Goal: Task Accomplishment & Management: Manage account settings

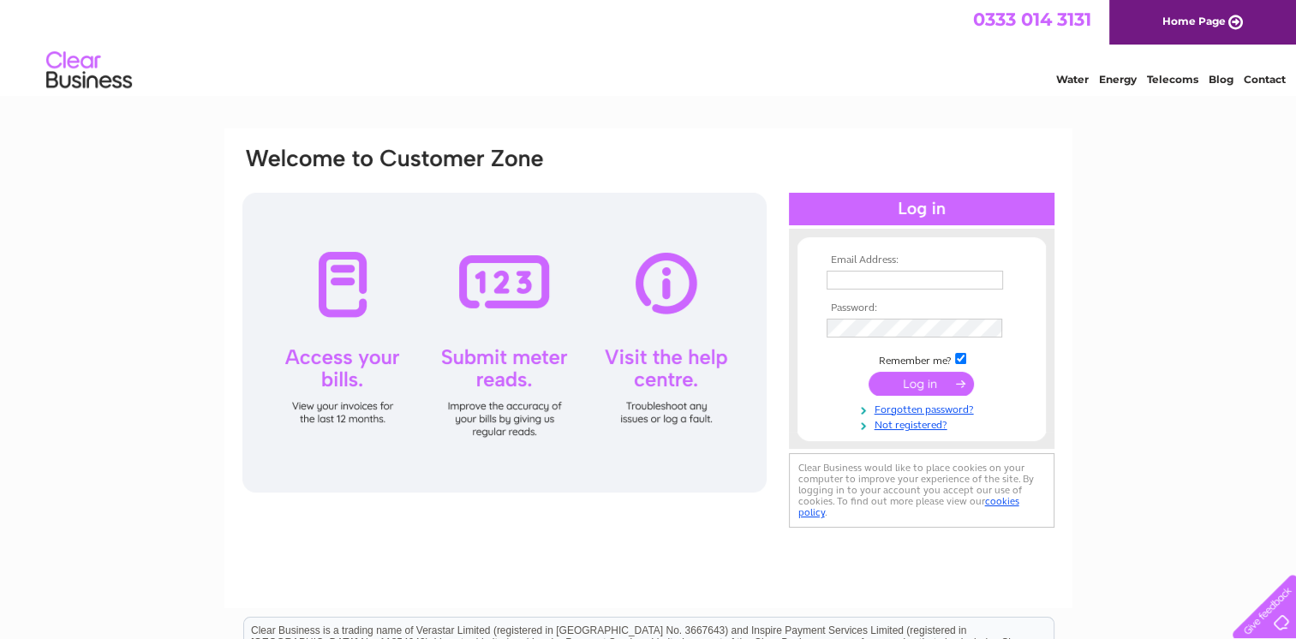
type input "[EMAIL_ADDRESS][DOMAIN_NAME]"
click at [914, 377] on input "submit" at bounding box center [920, 384] width 105 height 24
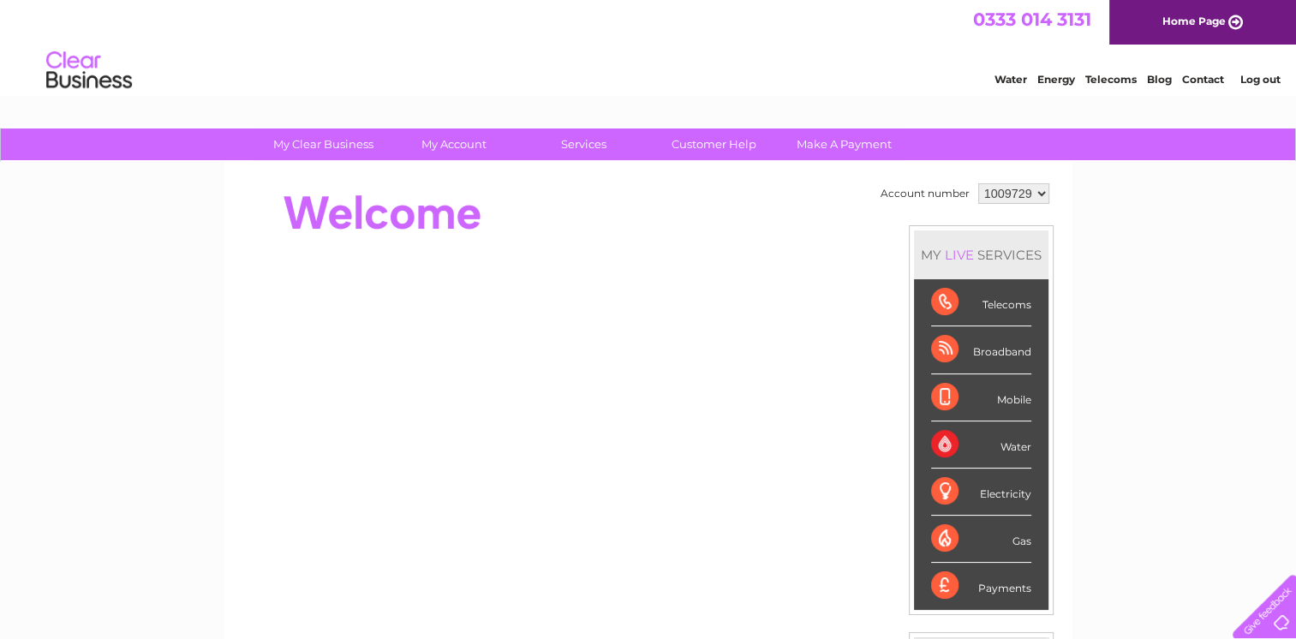
click at [1027, 188] on select "1009729" at bounding box center [1013, 193] width 71 height 21
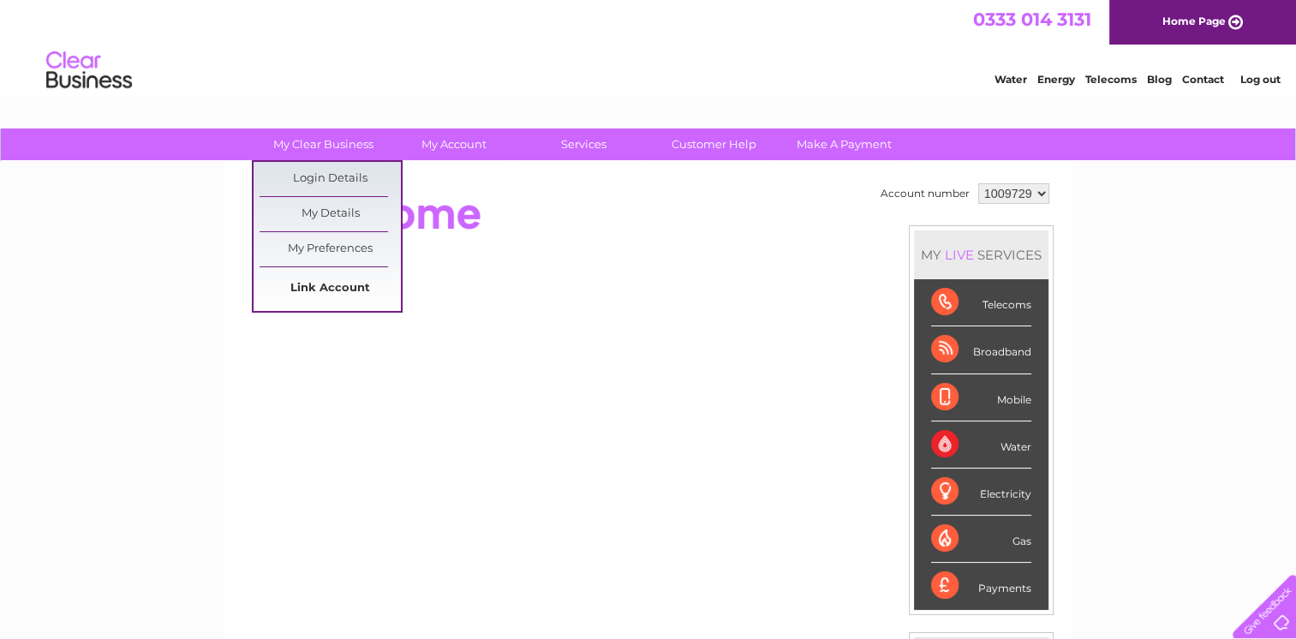
click at [319, 292] on link "Link Account" at bounding box center [329, 288] width 141 height 34
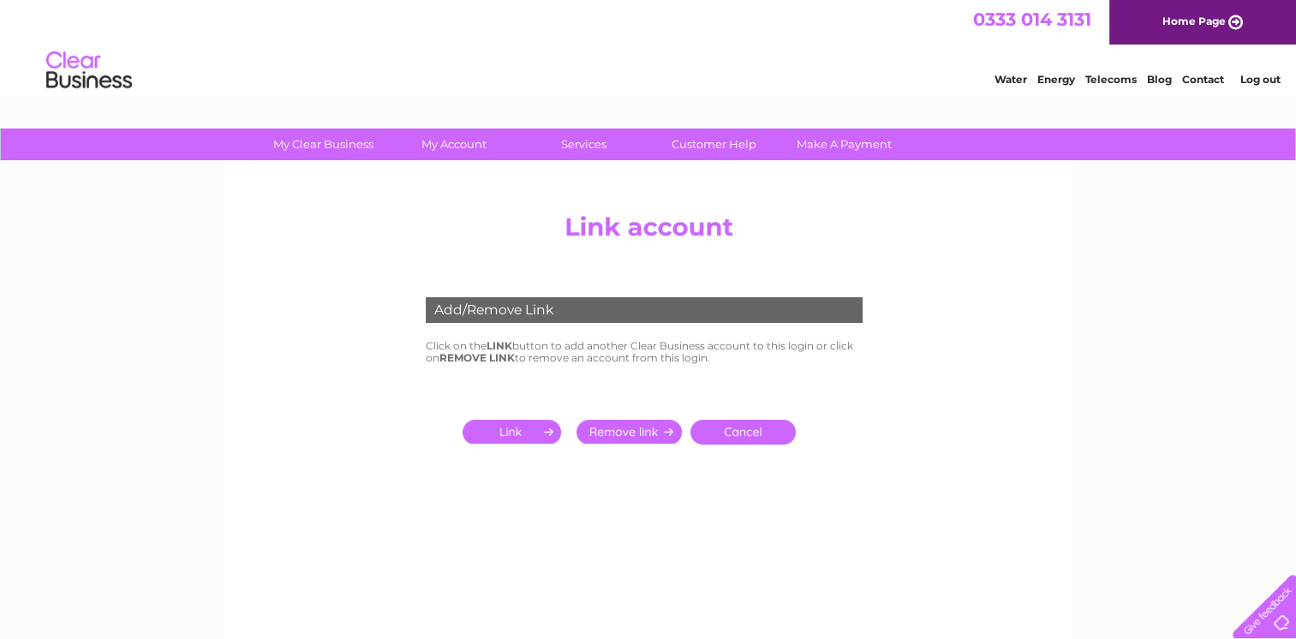
click at [516, 429] on input "submit" at bounding box center [514, 432] width 105 height 24
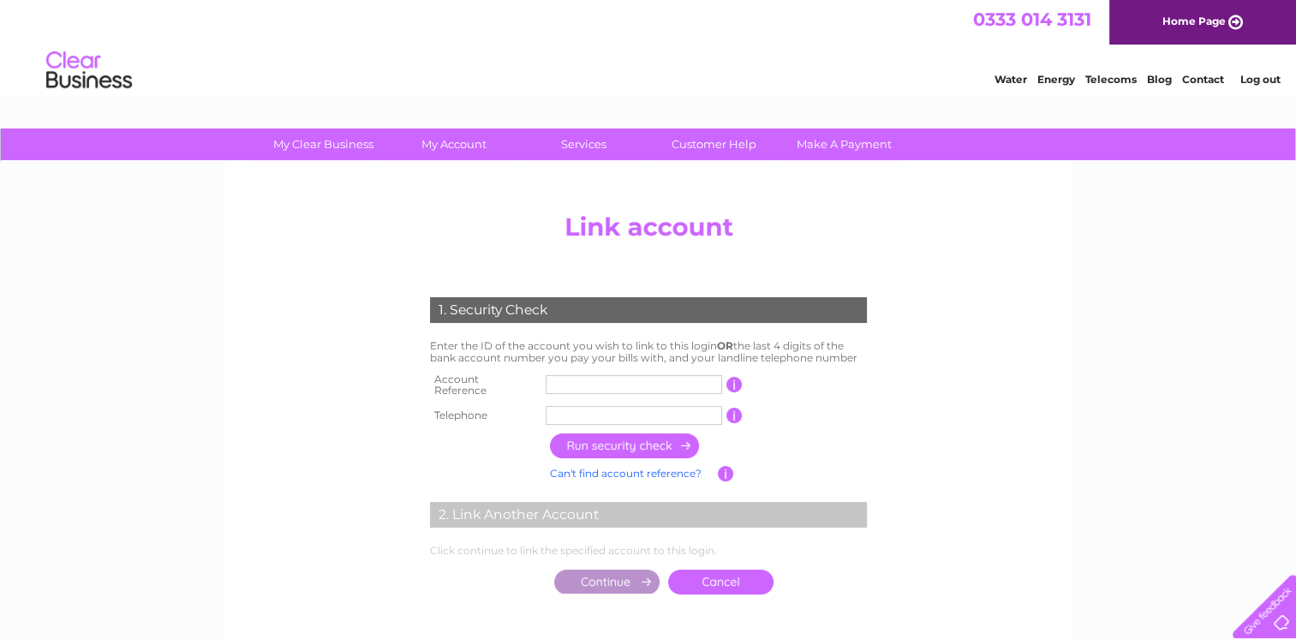
click at [562, 378] on input "text" at bounding box center [633, 384] width 176 height 19
type input "C"
type input "30305561"
click at [582, 410] on input "text" at bounding box center [633, 415] width 176 height 19
click at [594, 437] on input "button" at bounding box center [625, 445] width 151 height 25
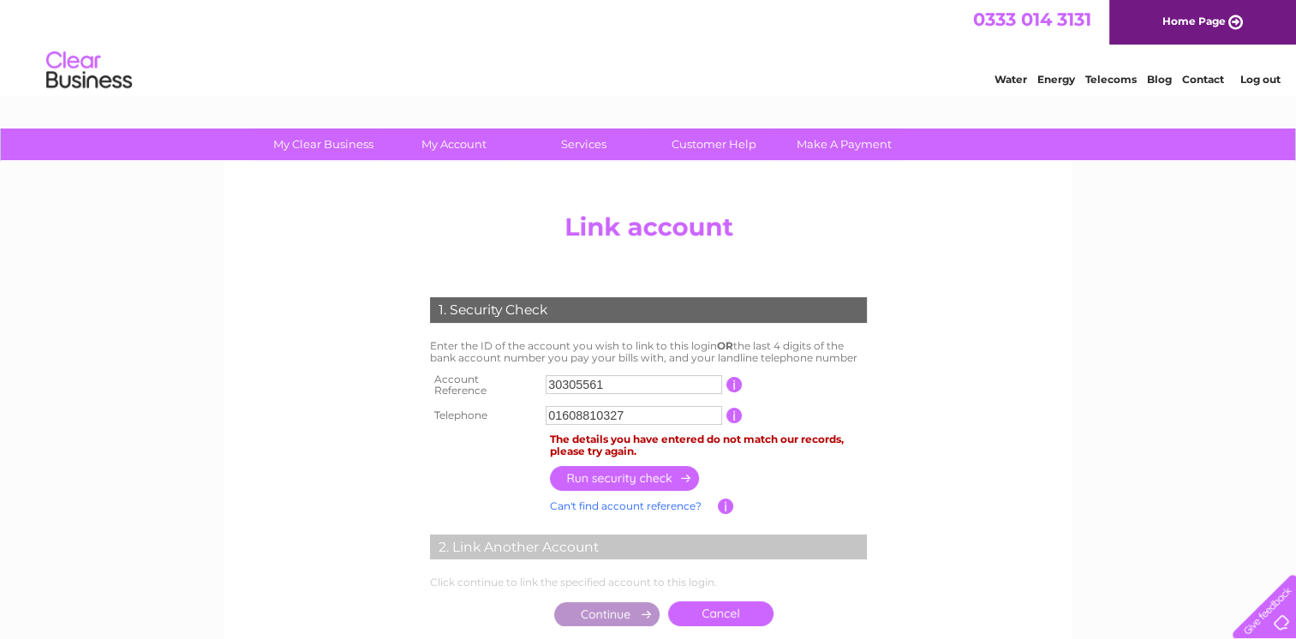
click at [733, 408] on input "button" at bounding box center [734, 415] width 16 height 15
drag, startPoint x: 626, startPoint y: 406, endPoint x: 503, endPoint y: 397, distance: 122.7
click at [503, 402] on tr "Telephone 01608810327 1 of the landline telephone numbers you have given us" at bounding box center [648, 415] width 445 height 27
type input "07403767636"
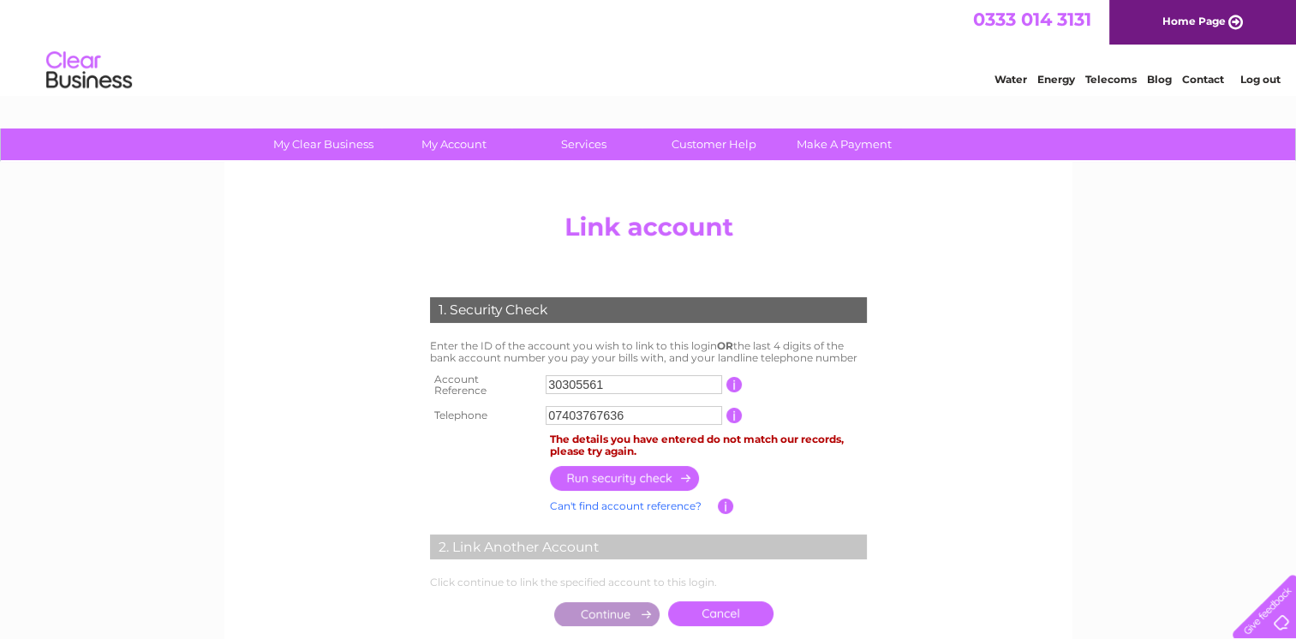
click at [607, 470] on input "button" at bounding box center [625, 478] width 151 height 25
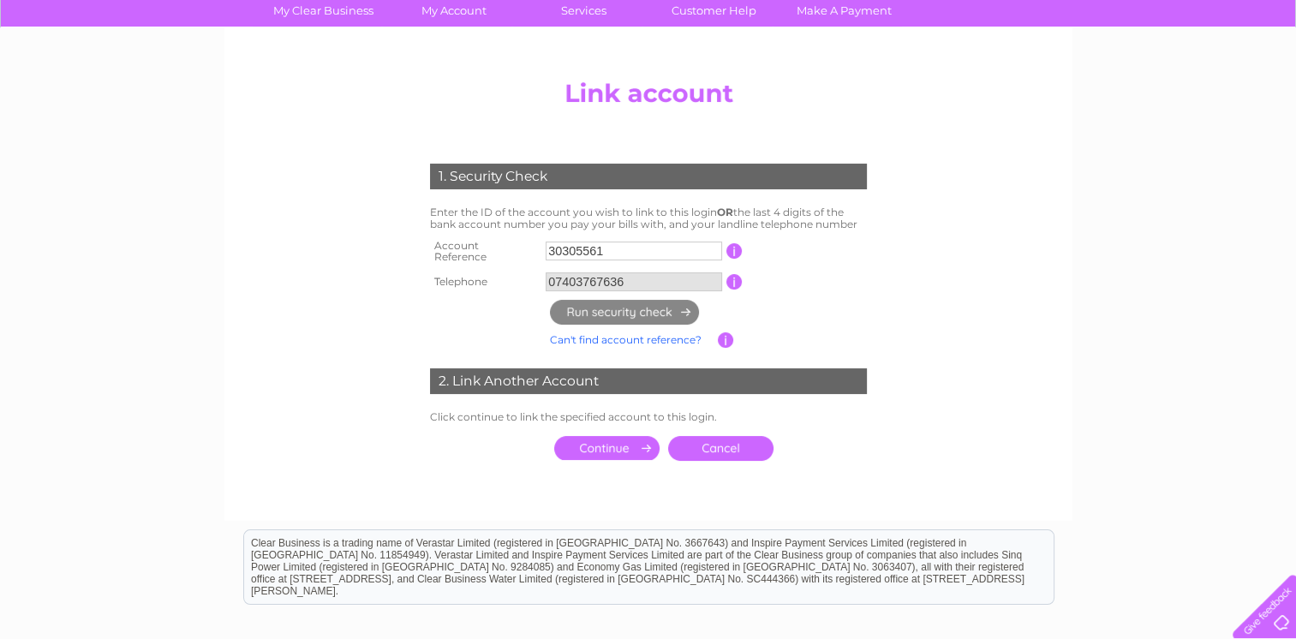
scroll to position [142, 0]
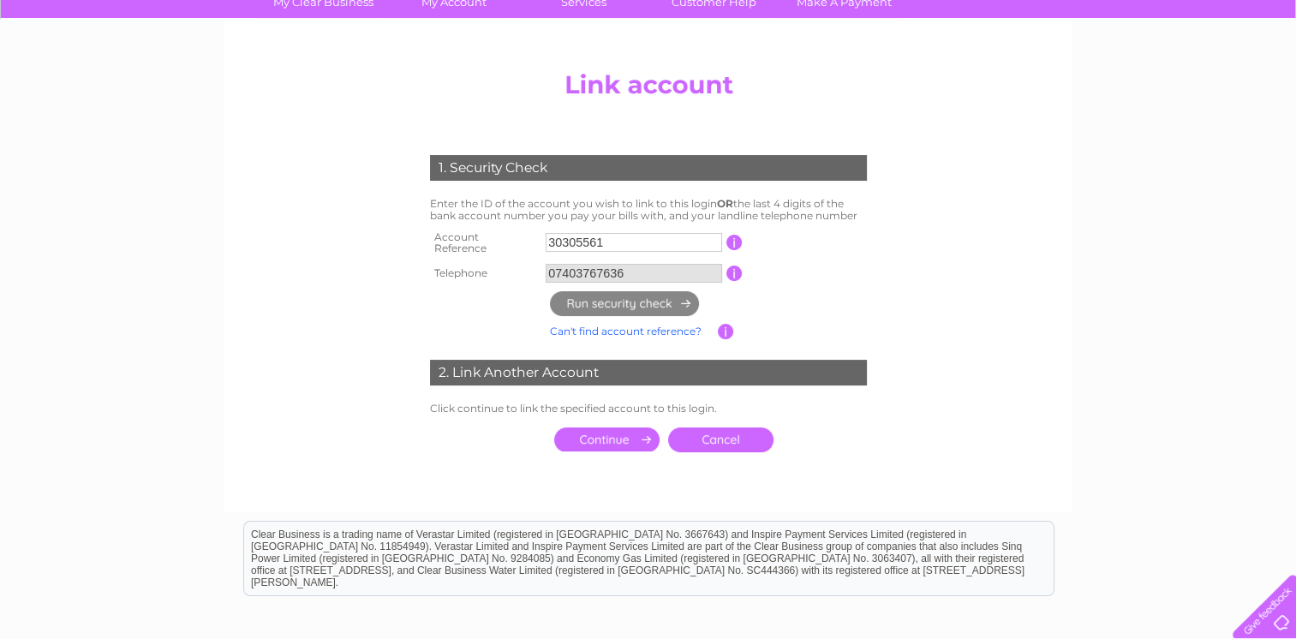
click at [608, 432] on input "submit" at bounding box center [606, 439] width 105 height 24
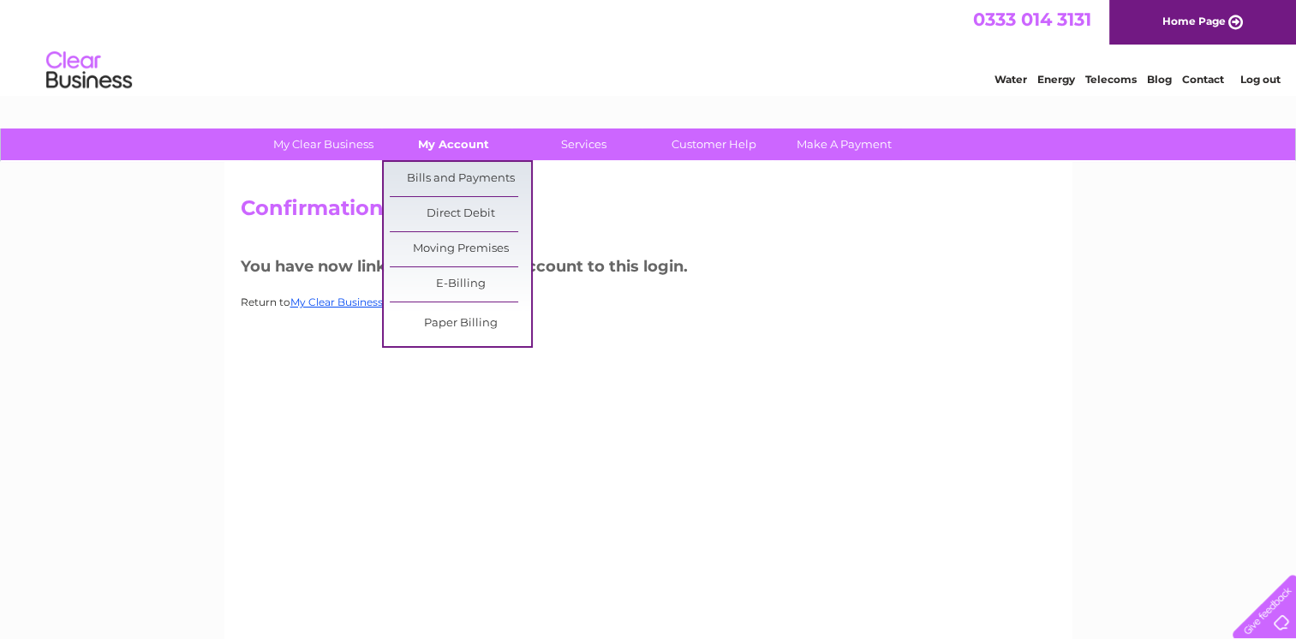
click at [456, 145] on link "My Account" at bounding box center [453, 144] width 141 height 32
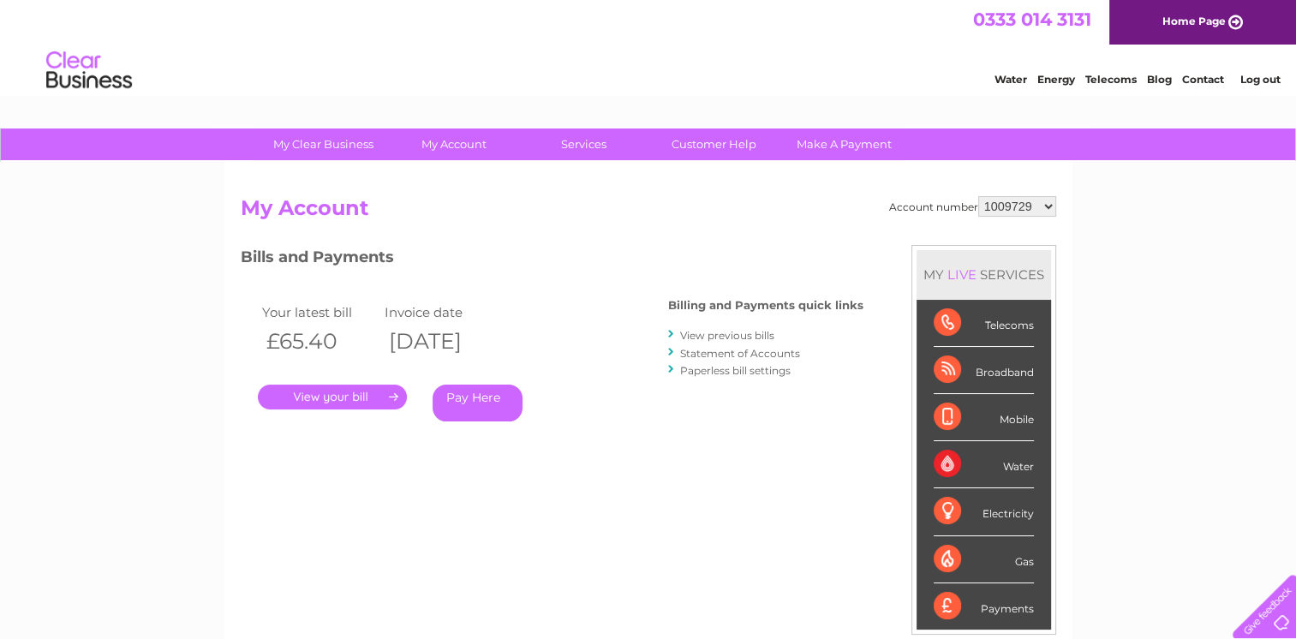
click at [1027, 203] on select "1009729 30305561" at bounding box center [1017, 206] width 78 height 21
select select "30305561"
click at [978, 196] on select "1009729 30305561" at bounding box center [1017, 206] width 78 height 21
click at [1212, 289] on div "My Clear Business Login Details My Details My Preferences Link Account My Accou…" at bounding box center [648, 574] width 1296 height 893
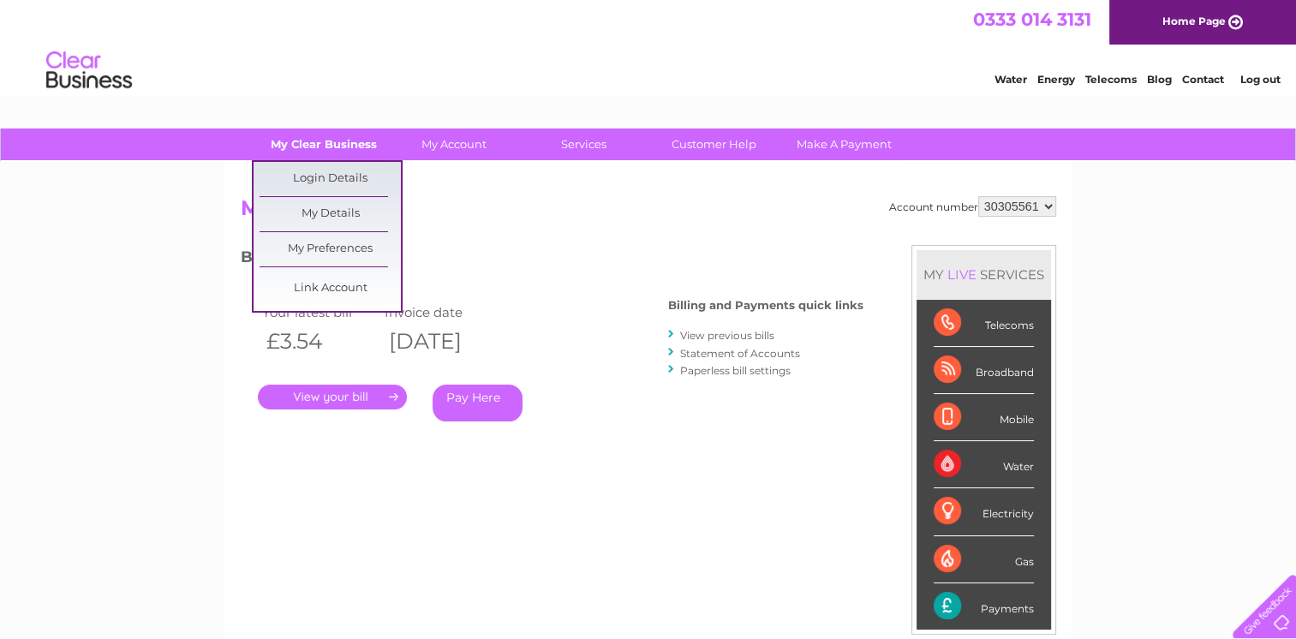
click at [317, 145] on link "My Clear Business" at bounding box center [323, 144] width 141 height 32
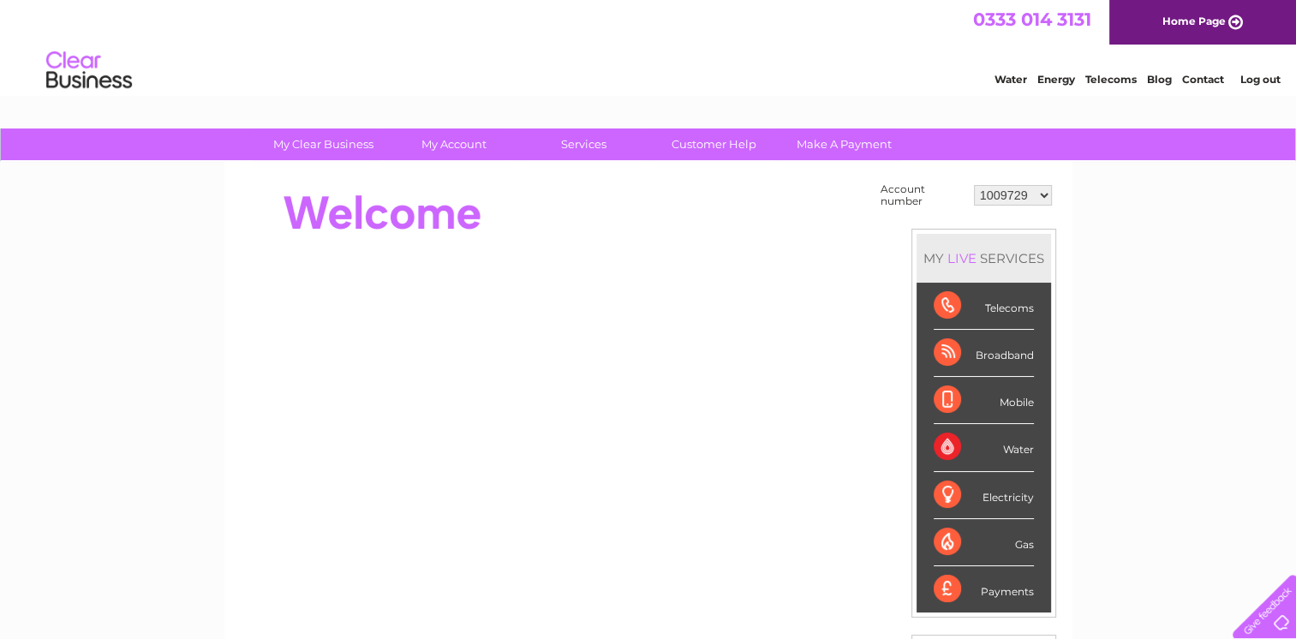
click at [771, 28] on div "0333 014 3131 Home Page" at bounding box center [648, 22] width 1296 height 45
click at [765, 183] on div at bounding box center [552, 213] width 623 height 68
